Goal: Share content: Share content

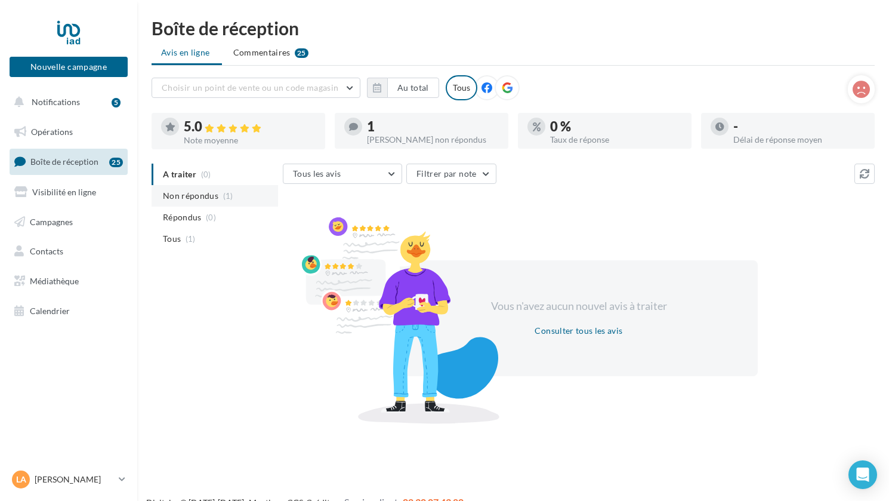
click at [187, 190] on span "Non répondus" at bounding box center [191, 196] width 56 height 12
click at [187, 190] on ul "A traiter (0) Non répondus (1) Répondus (0) Tous (1)" at bounding box center [215, 207] width 127 height 86
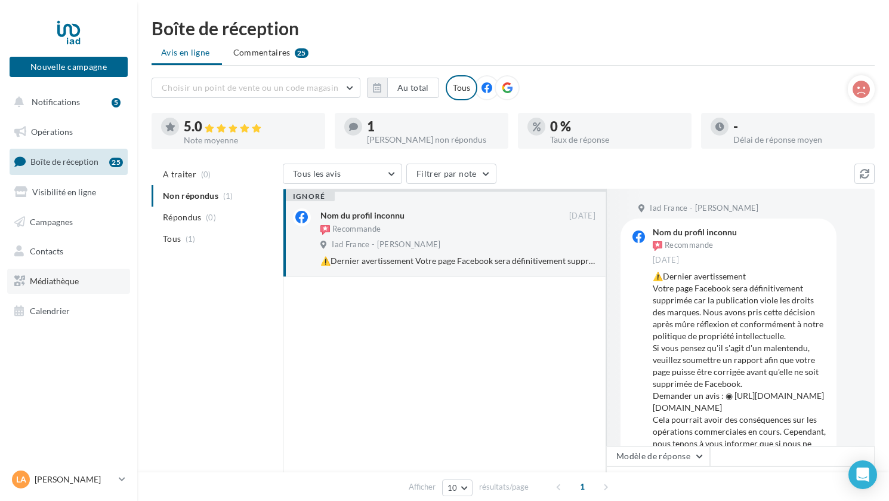
click at [61, 277] on span "Médiathèque" at bounding box center [54, 281] width 49 height 10
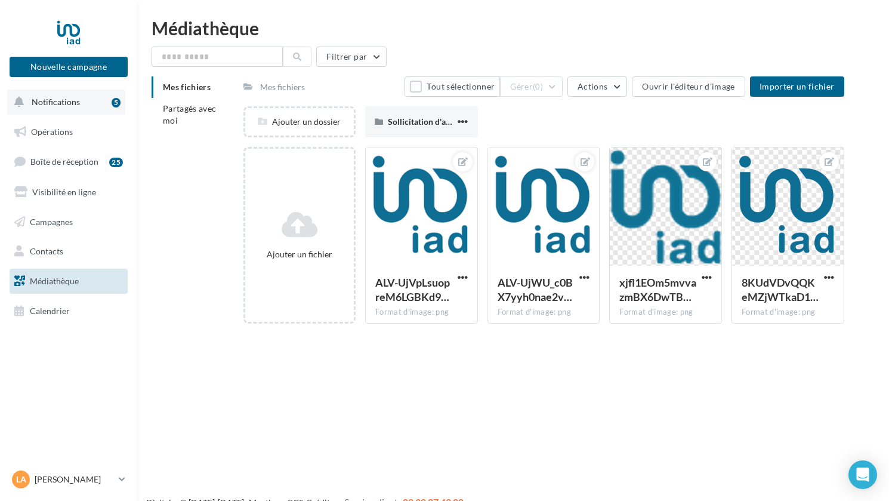
click at [60, 104] on span "Notifications" at bounding box center [56, 102] width 48 height 10
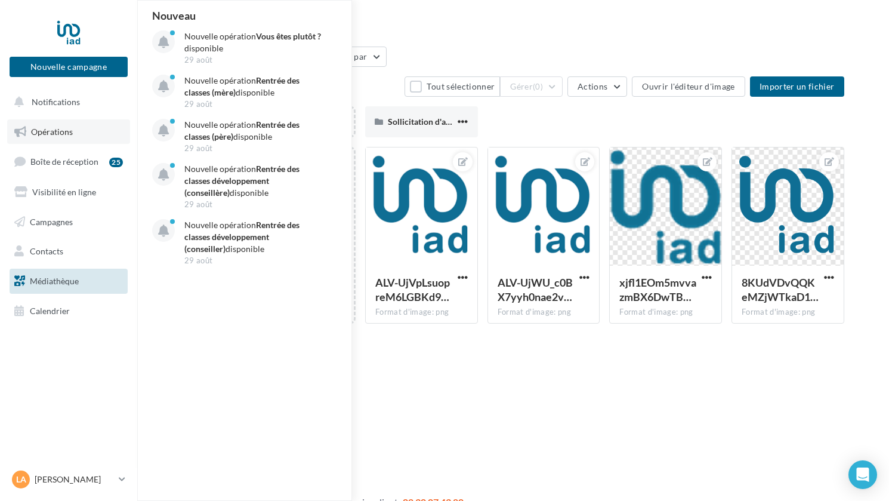
click at [49, 128] on span "Opérations" at bounding box center [52, 132] width 42 height 10
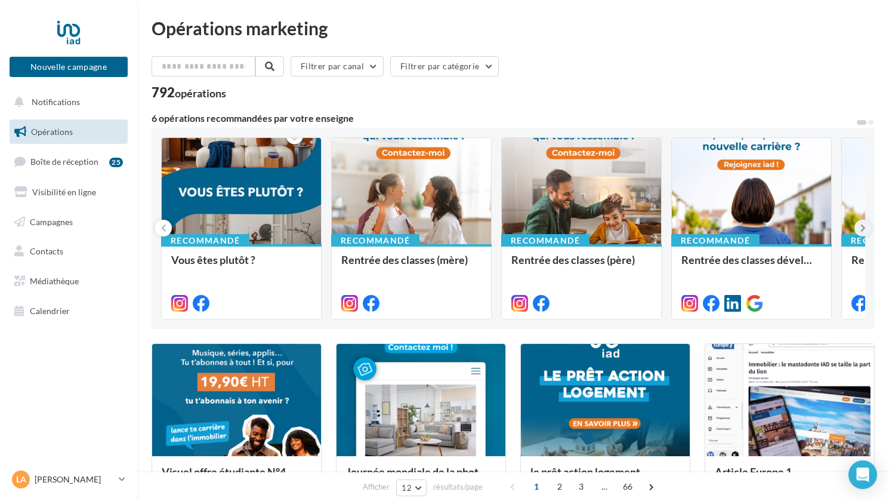
click at [868, 229] on button at bounding box center [863, 228] width 17 height 17
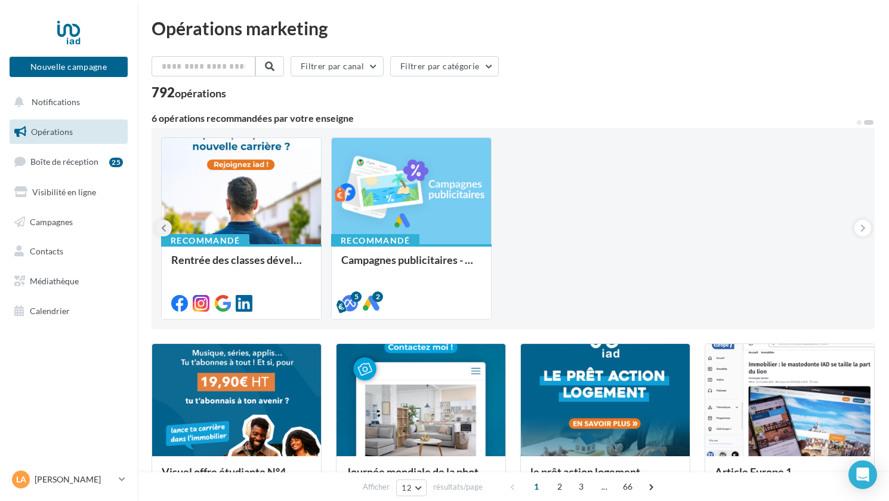
click at [167, 229] on button at bounding box center [163, 228] width 17 height 17
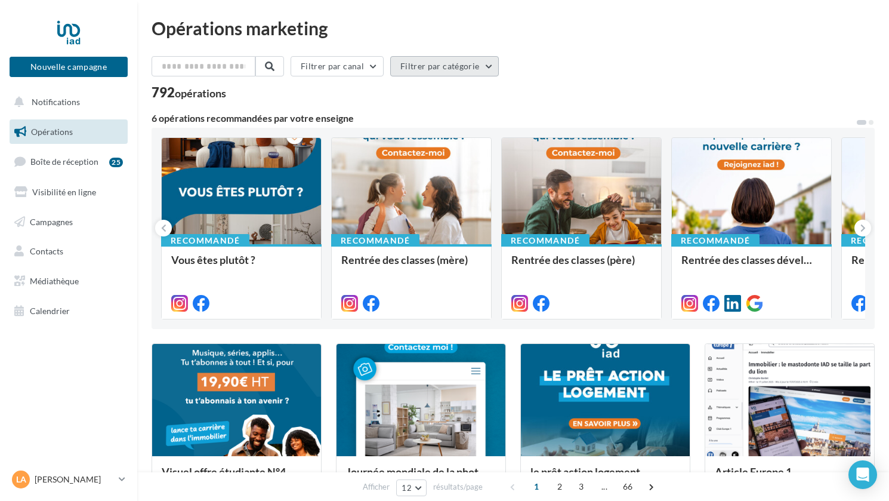
click at [441, 70] on button "Filtrer par catégorie" at bounding box center [444, 66] width 109 height 20
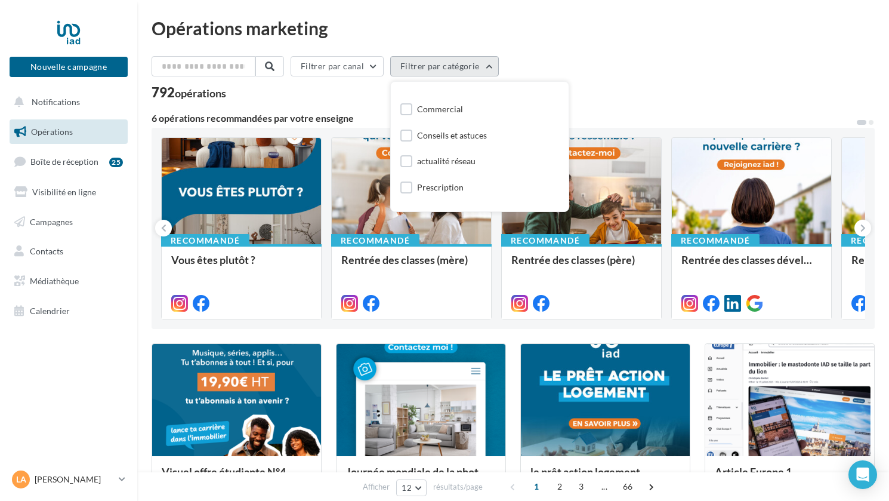
scroll to position [143, 0]
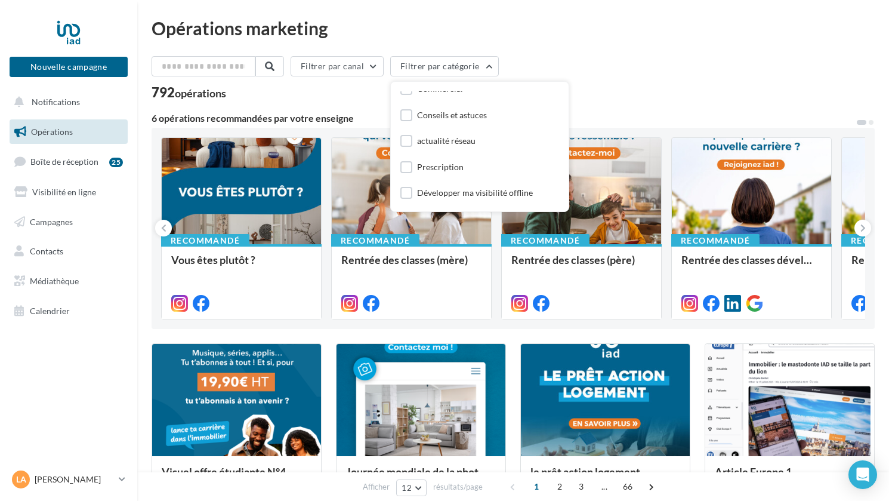
click at [559, 40] on div "Opérations marketing Filtrer par canal Filtrer par catégorie Toutes les catégor…" at bounding box center [513, 496] width 723 height 955
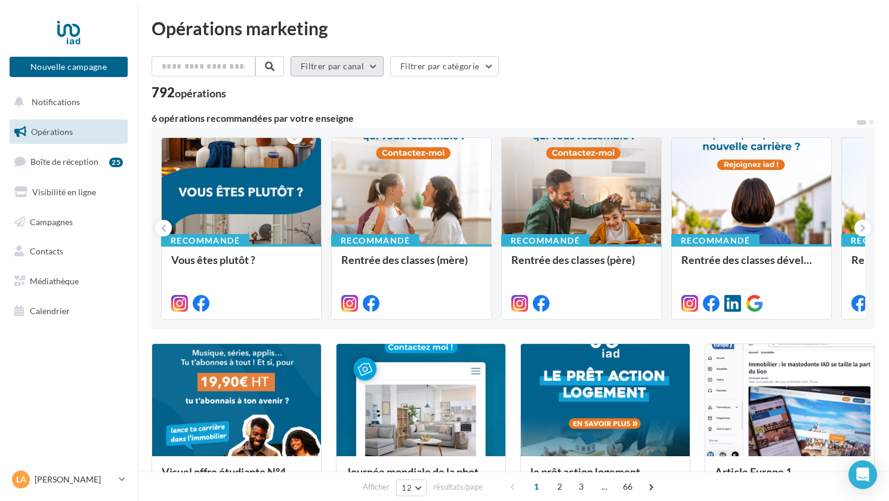
click at [318, 63] on button "Filtrer par canal" at bounding box center [337, 66] width 93 height 20
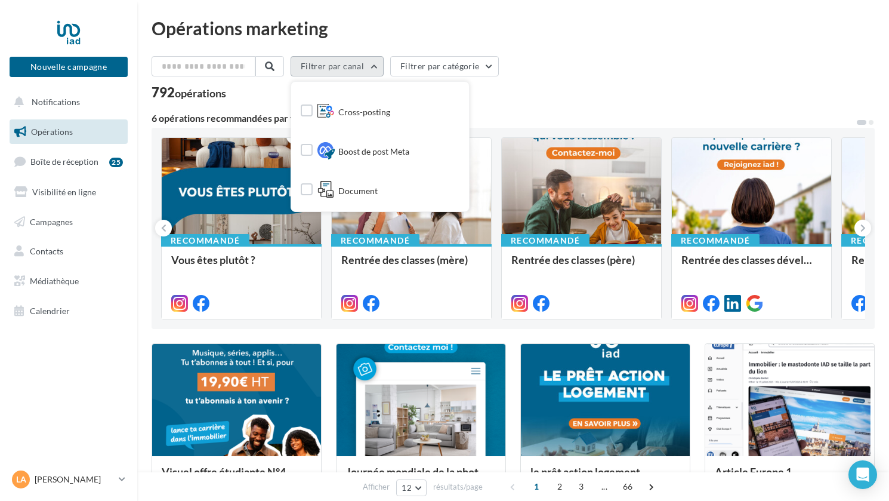
scroll to position [261, 0]
click at [586, 68] on div "Filtrer par canal Tous les canaux Instagram Facebook Post LinkedIn Google Post …" at bounding box center [513, 68] width 723 height 25
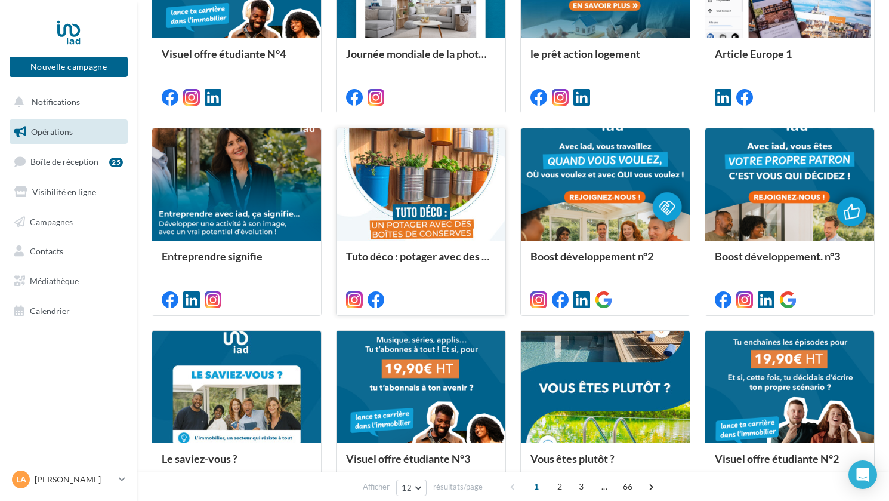
scroll to position [534, 0]
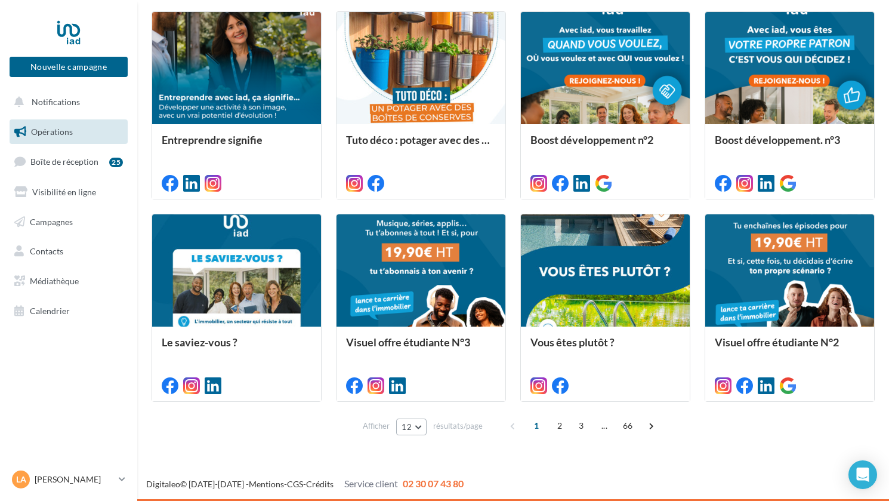
click at [408, 431] on span "12" at bounding box center [407, 427] width 10 height 10
click at [400, 409] on button "96" at bounding box center [438, 405] width 84 height 21
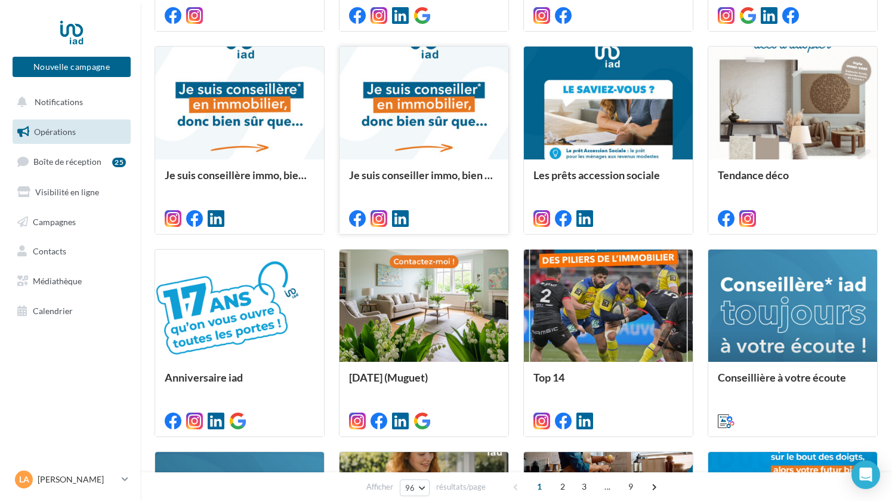
scroll to position [2388, 0]
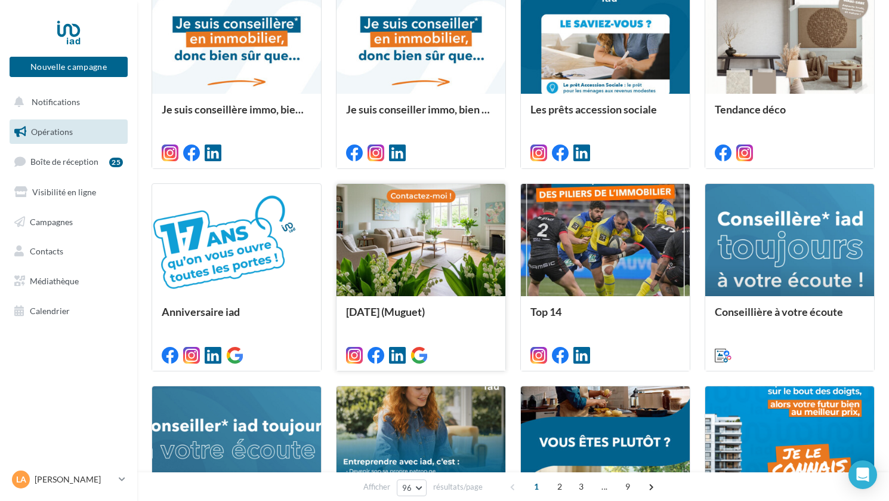
click at [423, 272] on div at bounding box center [421, 240] width 169 height 113
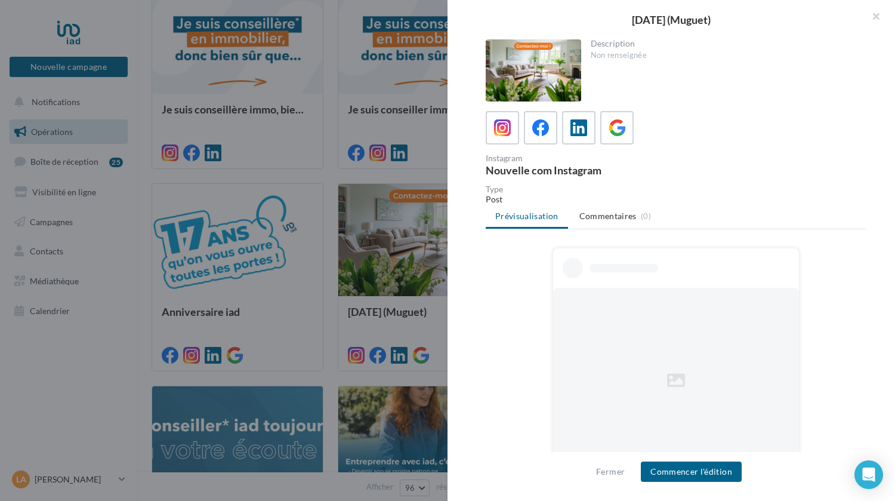
click at [529, 75] on div at bounding box center [534, 70] width 96 height 62
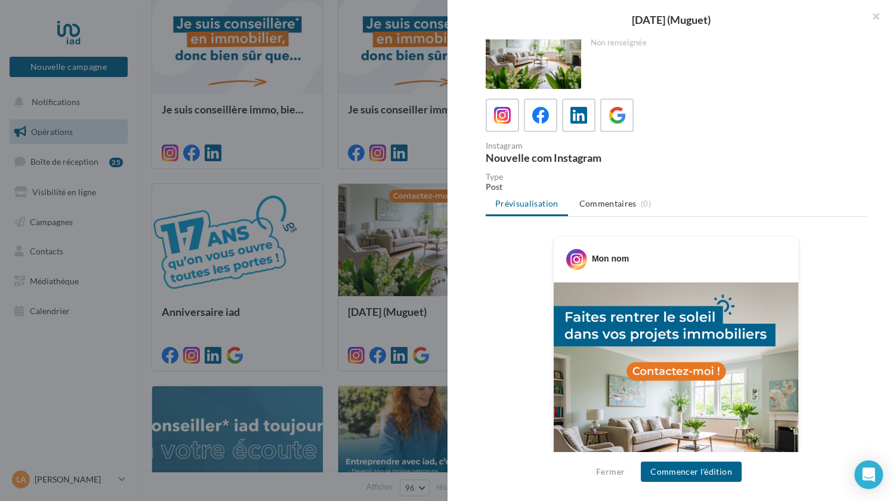
scroll to position [0, 0]
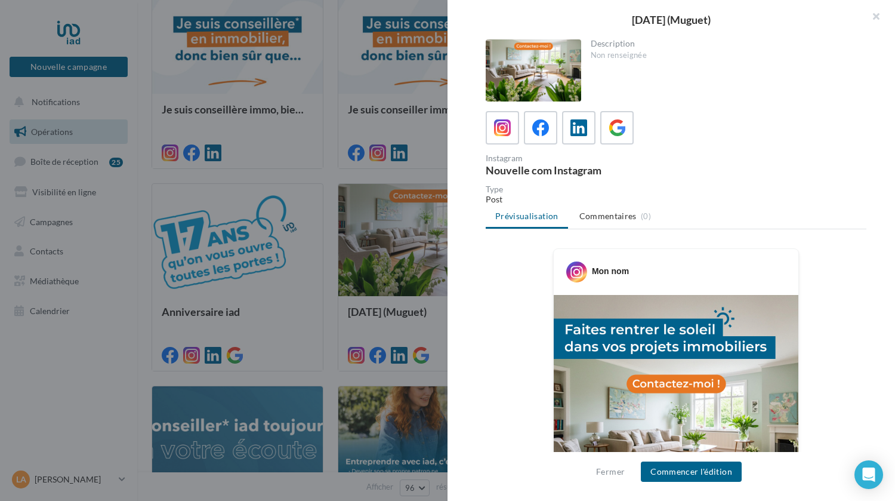
click at [509, 214] on ul "Prévisualisation Commentaires (0)" at bounding box center [676, 217] width 381 height 24
click at [541, 131] on icon at bounding box center [540, 127] width 17 height 17
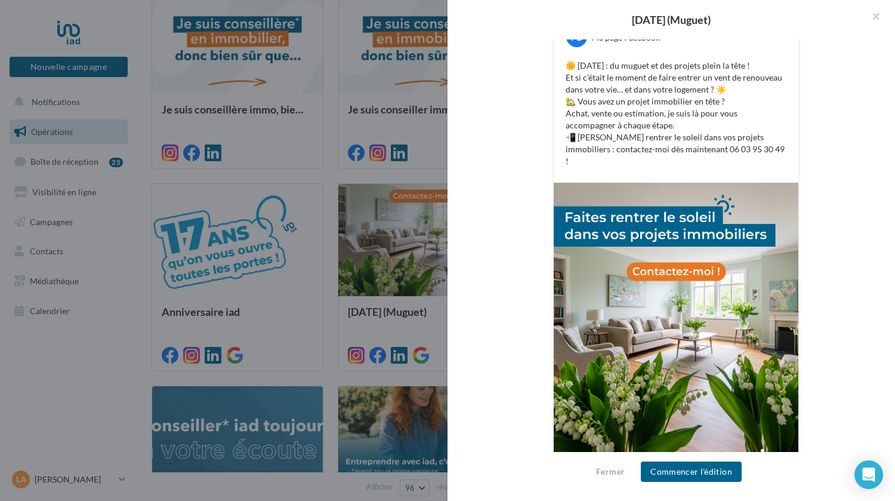
scroll to position [265, 0]
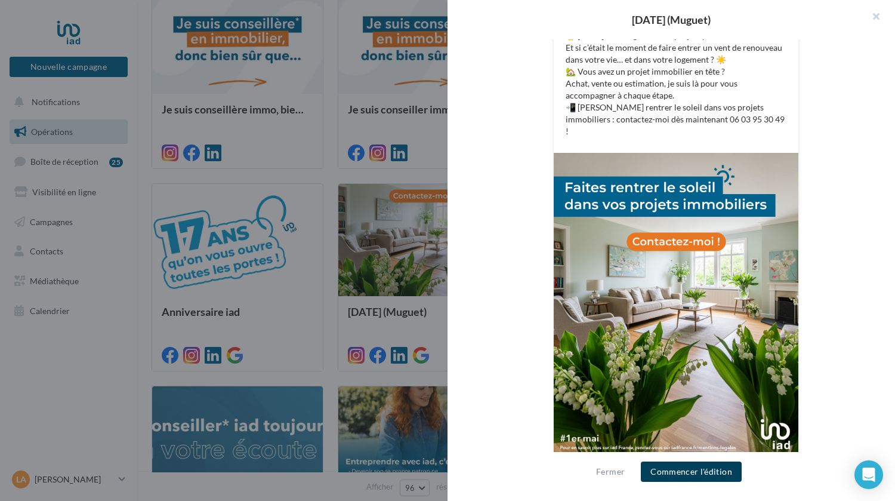
click at [682, 467] on button "Commencer l'édition" at bounding box center [691, 471] width 101 height 20
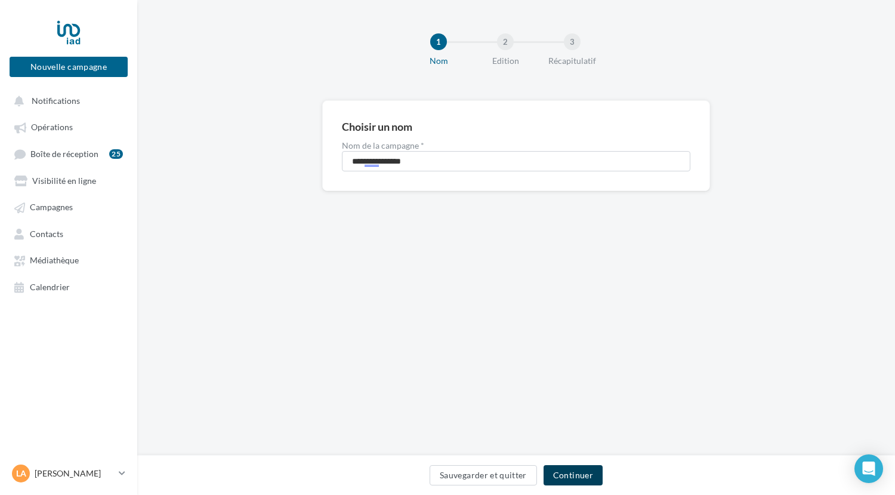
click at [564, 481] on button "Continuer" at bounding box center [573, 475] width 59 height 20
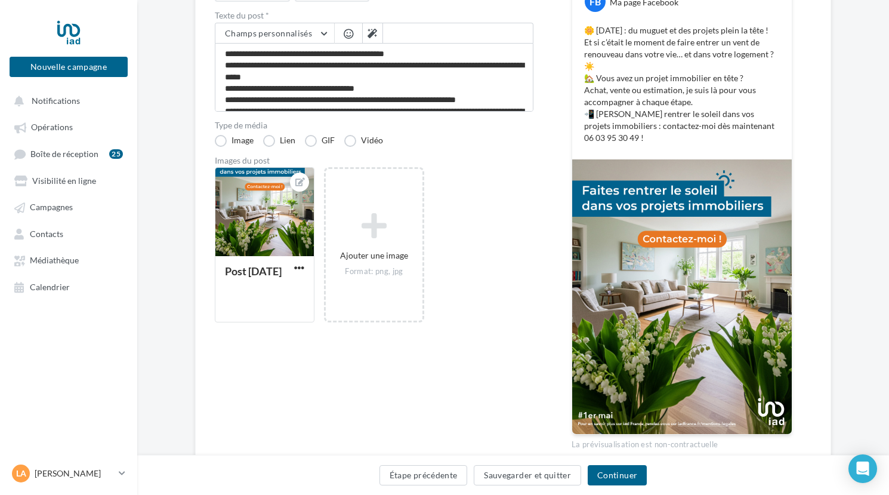
scroll to position [179, 0]
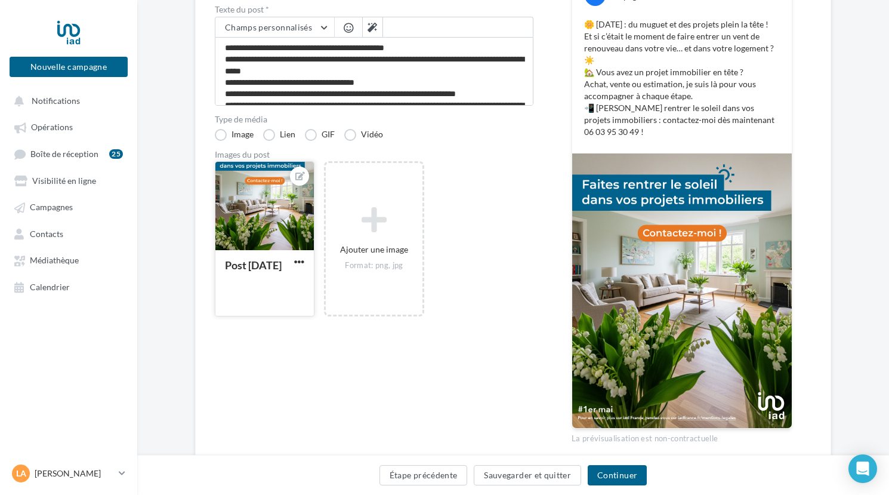
click at [269, 198] on div at bounding box center [264, 207] width 98 height 90
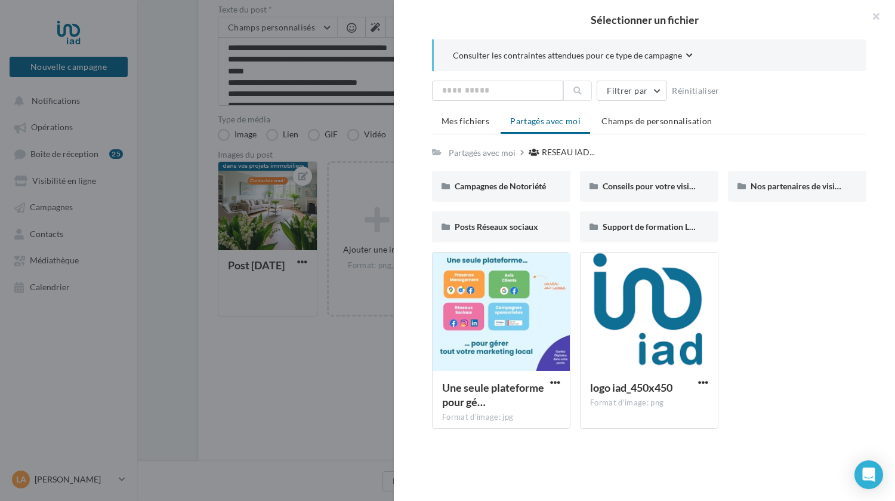
click at [338, 352] on div at bounding box center [447, 250] width 895 height 501
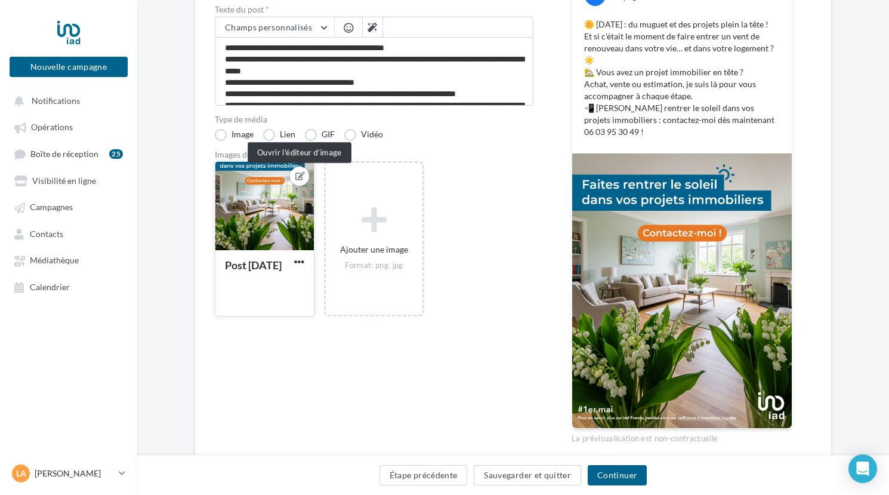
click at [300, 176] on icon at bounding box center [300, 176] width 10 height 8
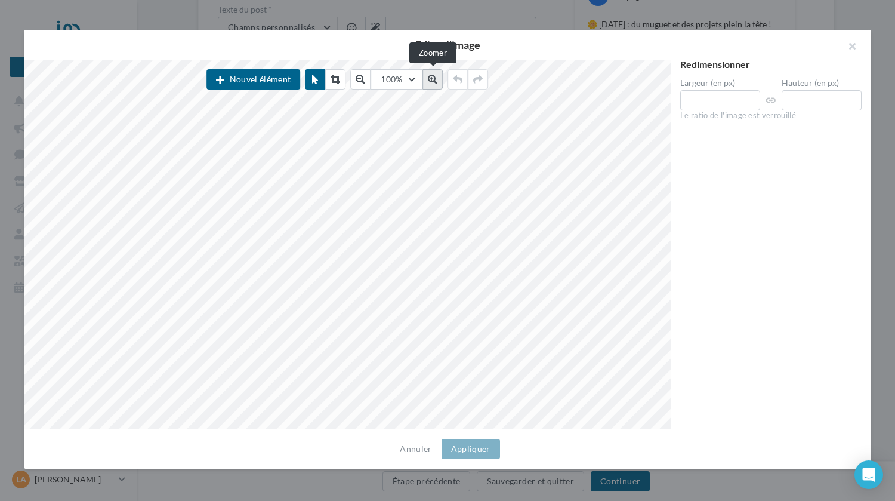
click at [423, 89] on button at bounding box center [433, 79] width 20 height 20
click at [428, 82] on button at bounding box center [433, 79] width 20 height 20
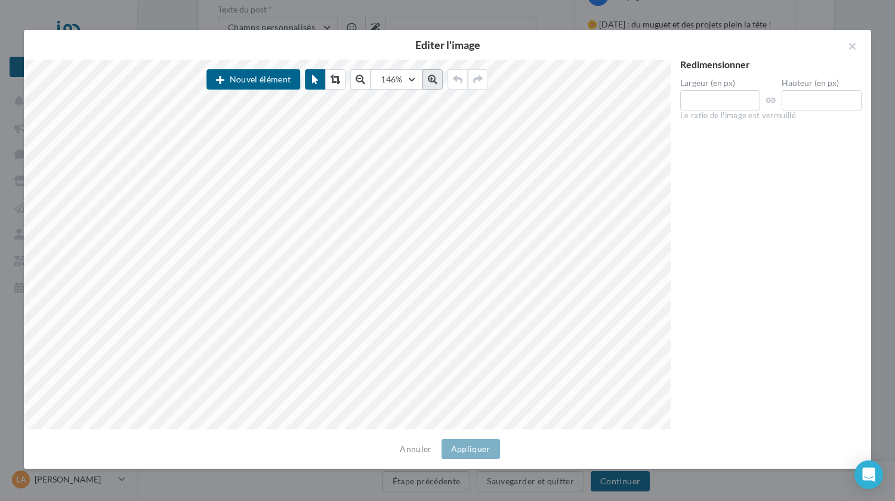
click at [428, 82] on button at bounding box center [433, 79] width 20 height 20
click at [341, 76] on button at bounding box center [335, 79] width 20 height 20
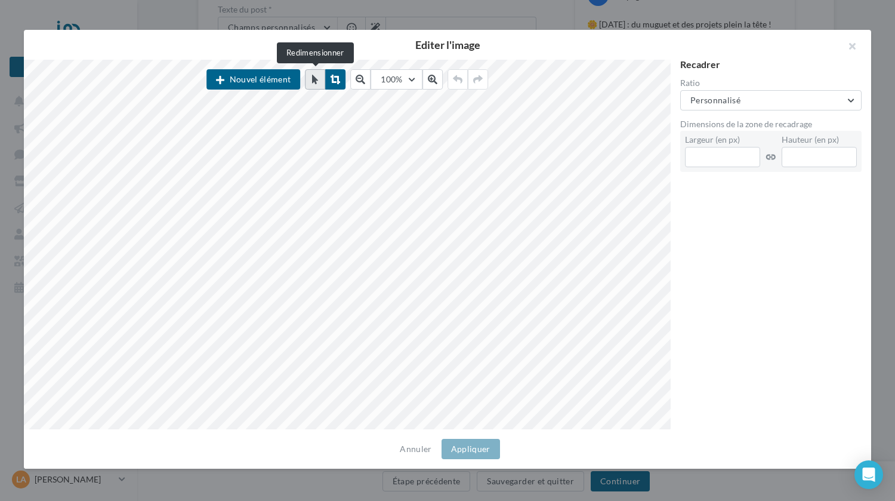
click at [316, 77] on icon at bounding box center [315, 80] width 6 height 10
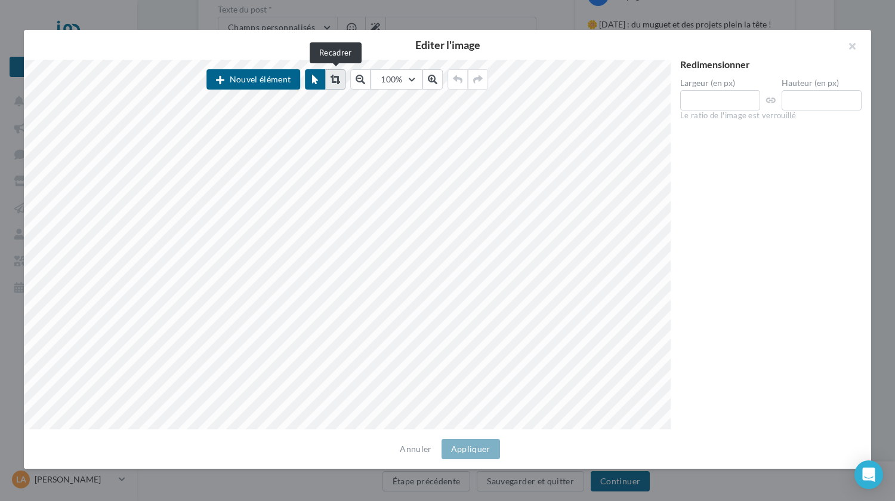
click at [338, 77] on icon at bounding box center [336, 80] width 10 height 10
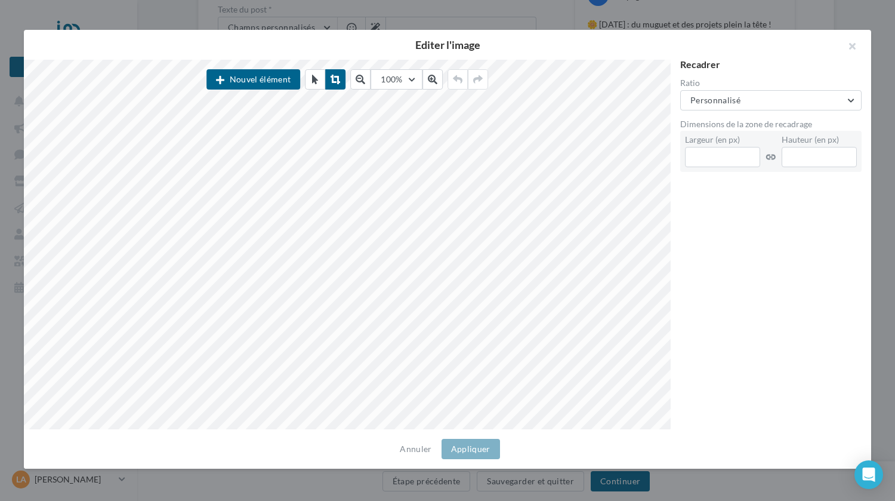
click at [733, 90] on div "Ratio Personnalisé Personnalisé Carré (1:1) Paysage (1,91:1) Bannière (16:9) Po…" at bounding box center [771, 95] width 181 height 32
click at [747, 97] on button "Personnalisé" at bounding box center [771, 100] width 181 height 20
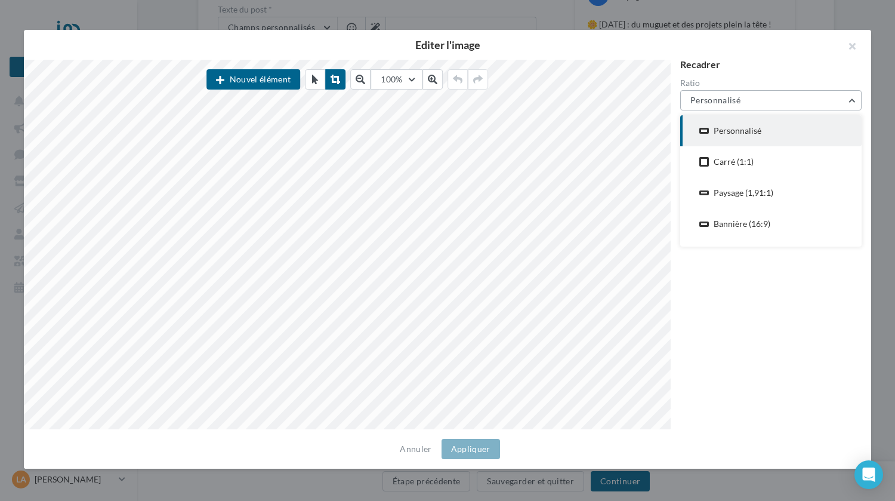
click at [747, 97] on button "Personnalisé" at bounding box center [771, 100] width 181 height 20
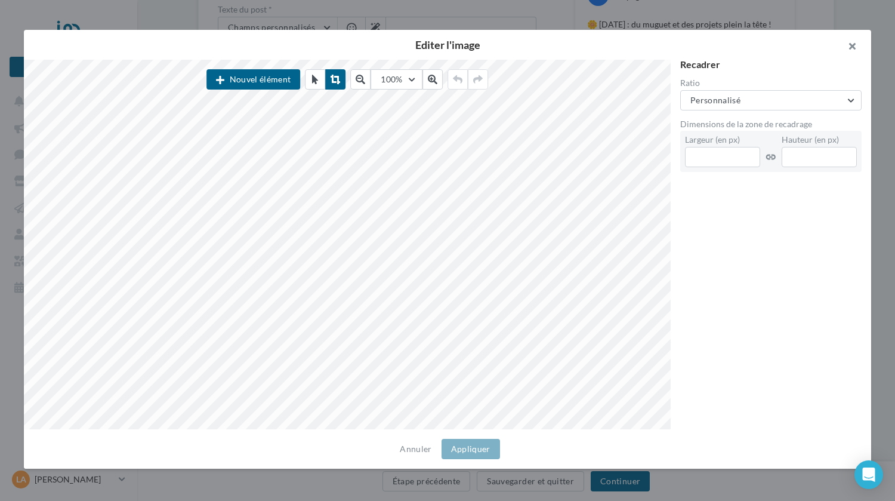
click at [871, 39] on button "button" at bounding box center [848, 48] width 48 height 36
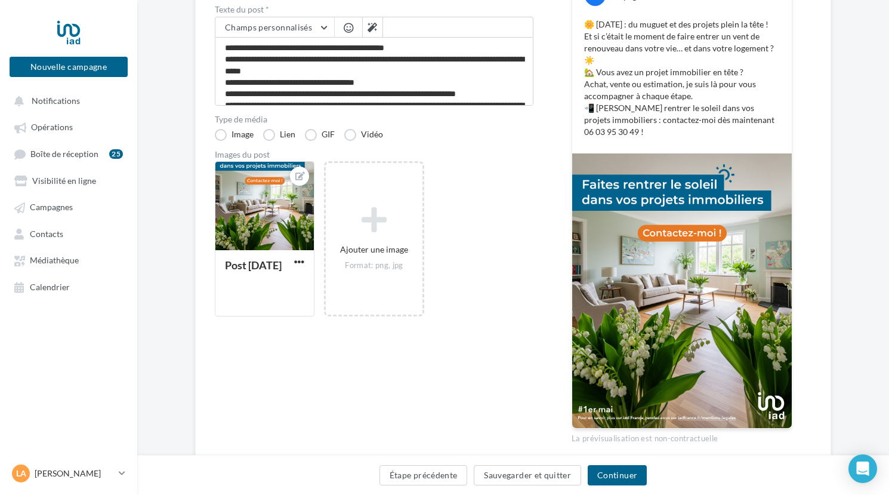
drag, startPoint x: 253, startPoint y: 205, endPoint x: 485, endPoint y: 326, distance: 261.6
click at [485, 326] on div "Post 1er mai 2025 Ajouter une image Format: png, jpg" at bounding box center [379, 245] width 328 height 168
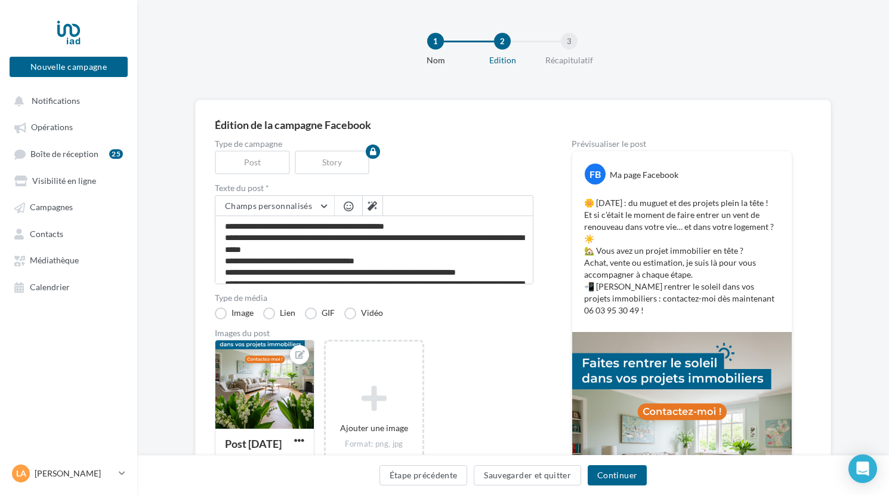
scroll to position [0, 0]
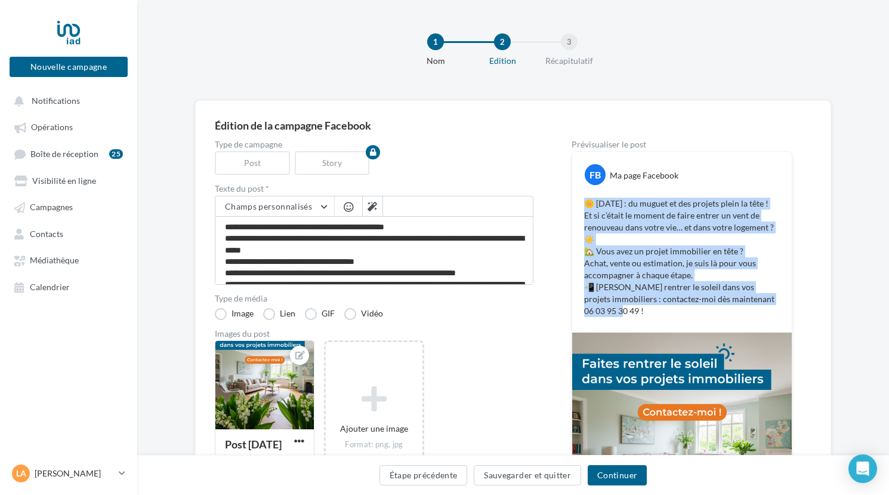
drag, startPoint x: 709, startPoint y: 294, endPoint x: 582, endPoint y: 202, distance: 156.9
click at [582, 202] on div "🌼 1er mai : du muguet et des projets plein la tête ! Et si c’était le moment de…" at bounding box center [682, 257] width 214 height 125
copy p "🌼 1er mai : du muguet et des projets plein la tête ! Et si c’était le moment de…"
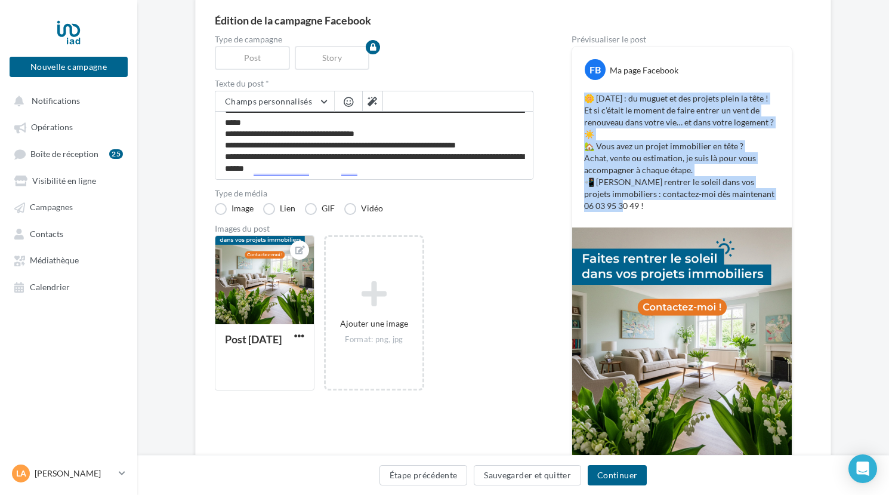
scroll to position [119, 0]
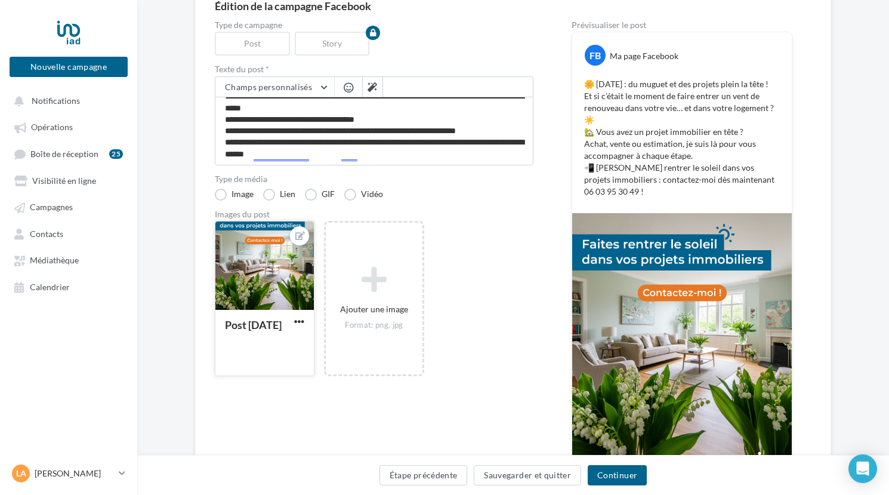
click at [248, 242] on div at bounding box center [264, 266] width 98 height 90
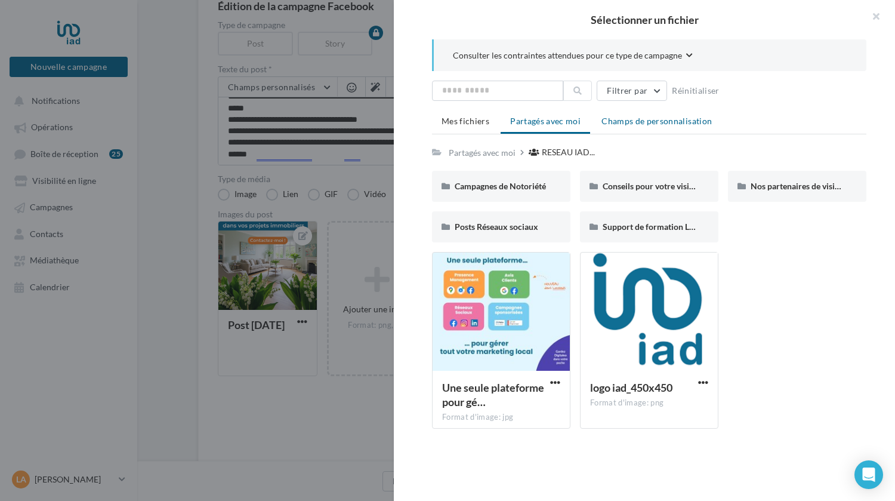
click at [642, 125] on span "Champs de personnalisation" at bounding box center [657, 121] width 110 height 10
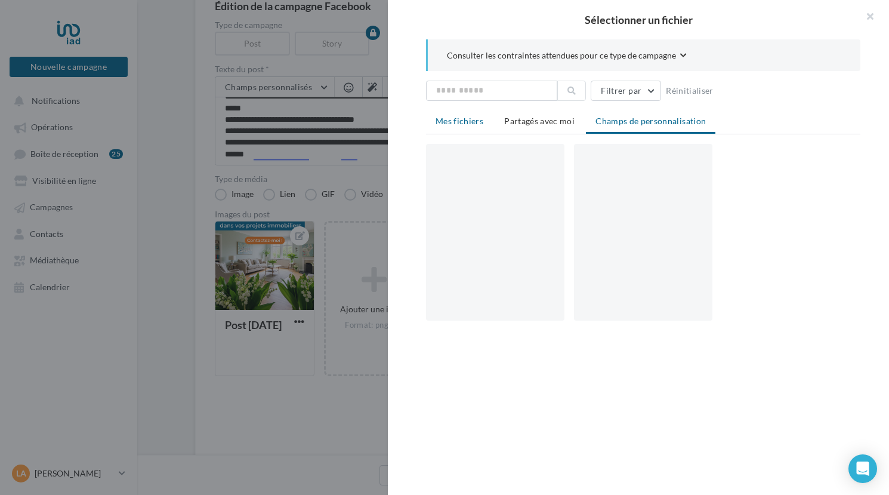
click at [460, 119] on span "Mes fichiers" at bounding box center [460, 121] width 48 height 10
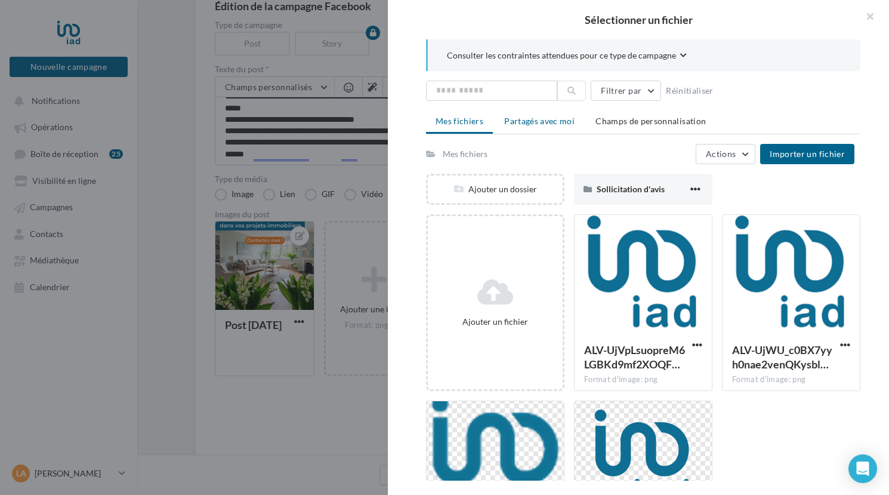
click at [521, 122] on span "Partagés avec moi" at bounding box center [539, 121] width 70 height 10
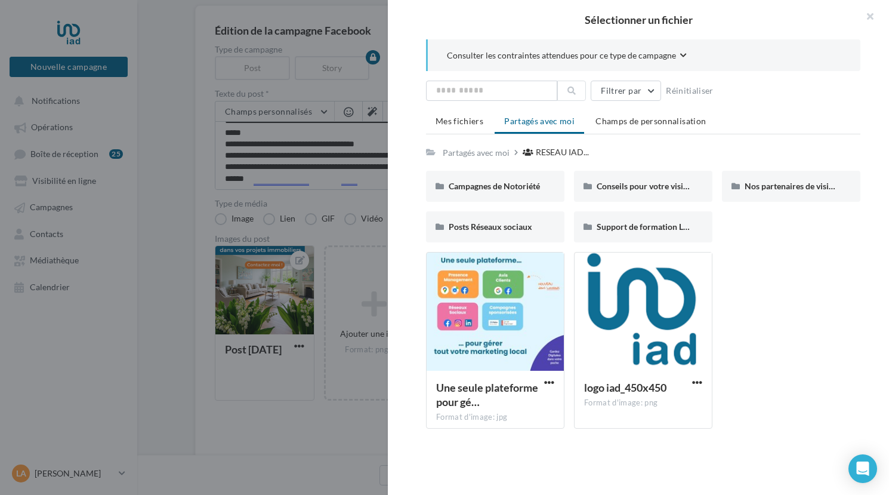
scroll to position [0, 0]
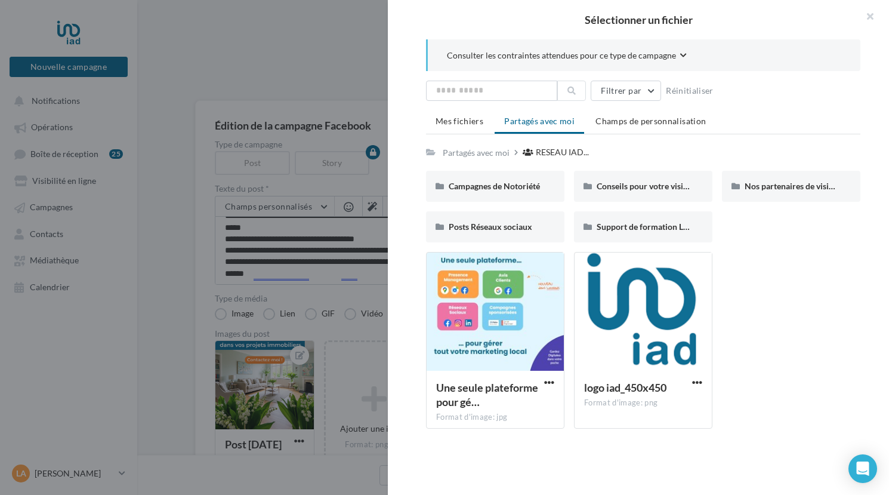
click at [686, 51] on div "Consulter les contraintes attendues pour ce type de campagne" at bounding box center [644, 55] width 395 height 13
click at [685, 55] on div "Consulter les contraintes attendues pour ce type de campagne" at bounding box center [644, 55] width 395 height 13
click at [654, 60] on span "Consulter les contraintes attendues pour ce type de campagne" at bounding box center [561, 56] width 229 height 12
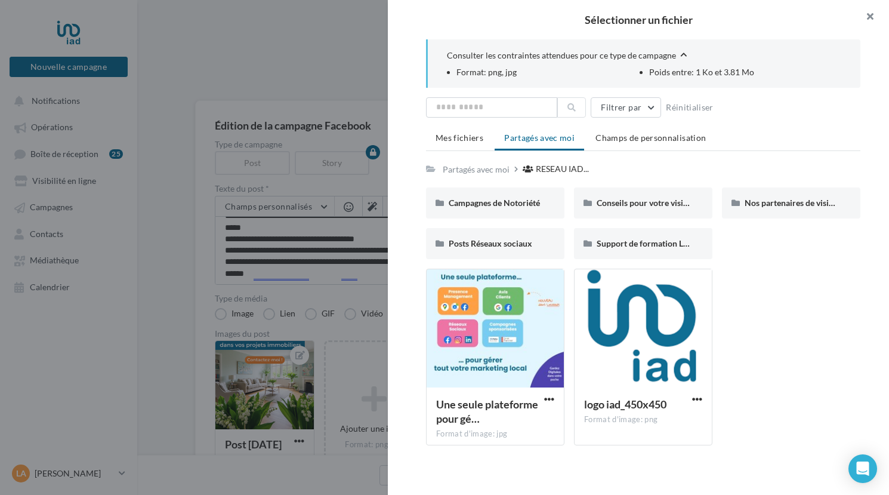
click at [873, 11] on button "button" at bounding box center [866, 18] width 48 height 36
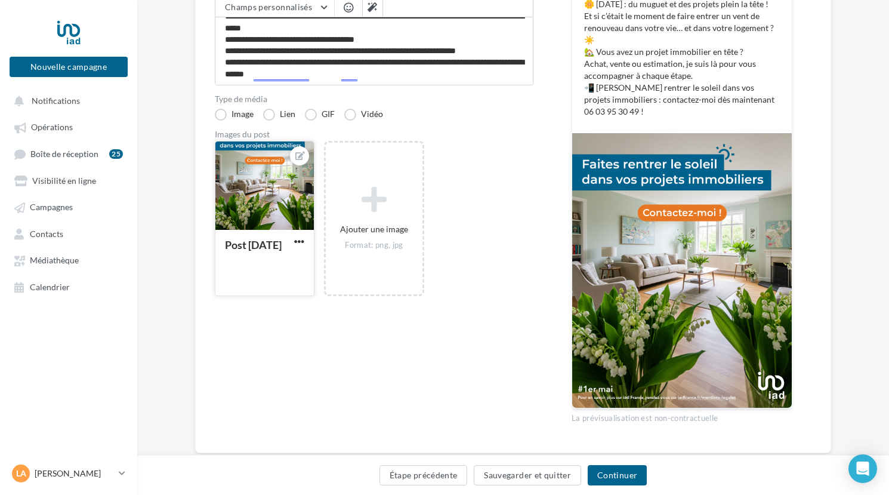
scroll to position [216, 0]
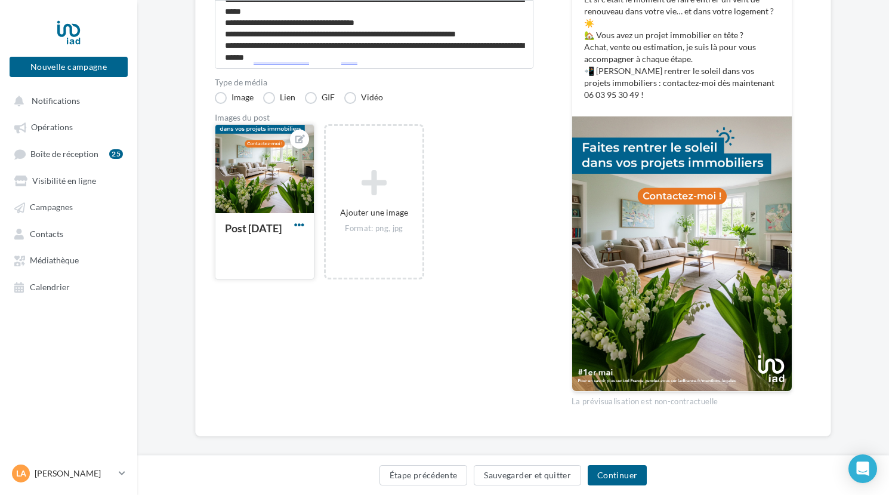
click at [297, 224] on span "button" at bounding box center [299, 225] width 10 height 10
click at [361, 282] on button "Ouvrir l'éditeur d'image" at bounding box center [355, 279] width 126 height 31
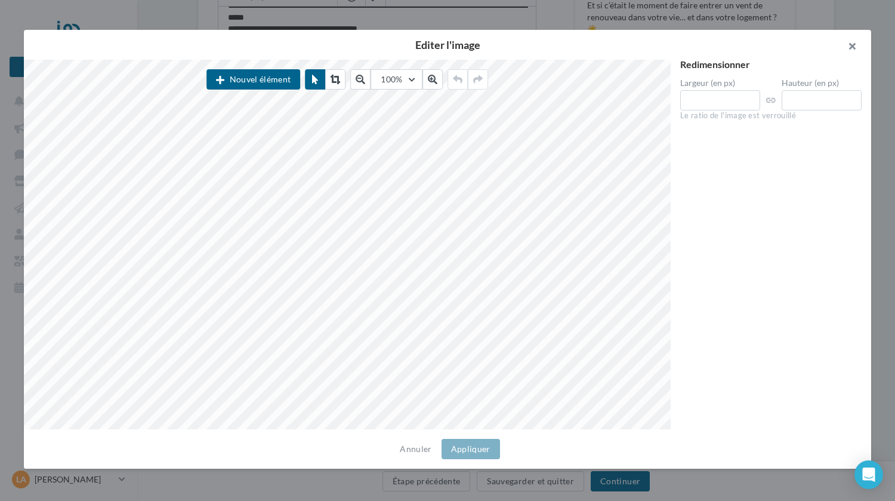
click at [851, 49] on button "button" at bounding box center [848, 48] width 48 height 36
